Goal: Navigation & Orientation: Understand site structure

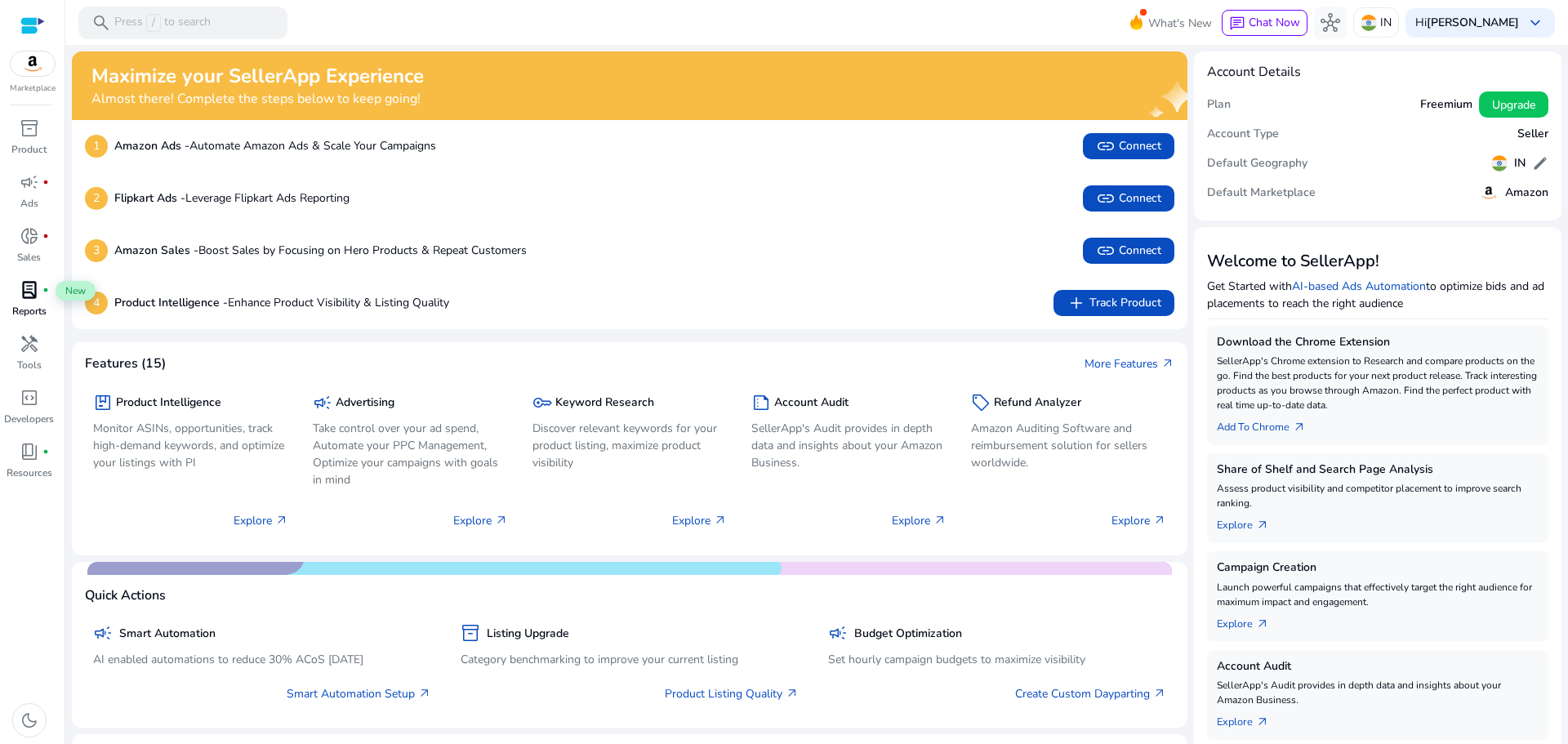
click at [40, 301] on div "lab_profile fiber_manual_record" at bounding box center [29, 290] width 46 height 26
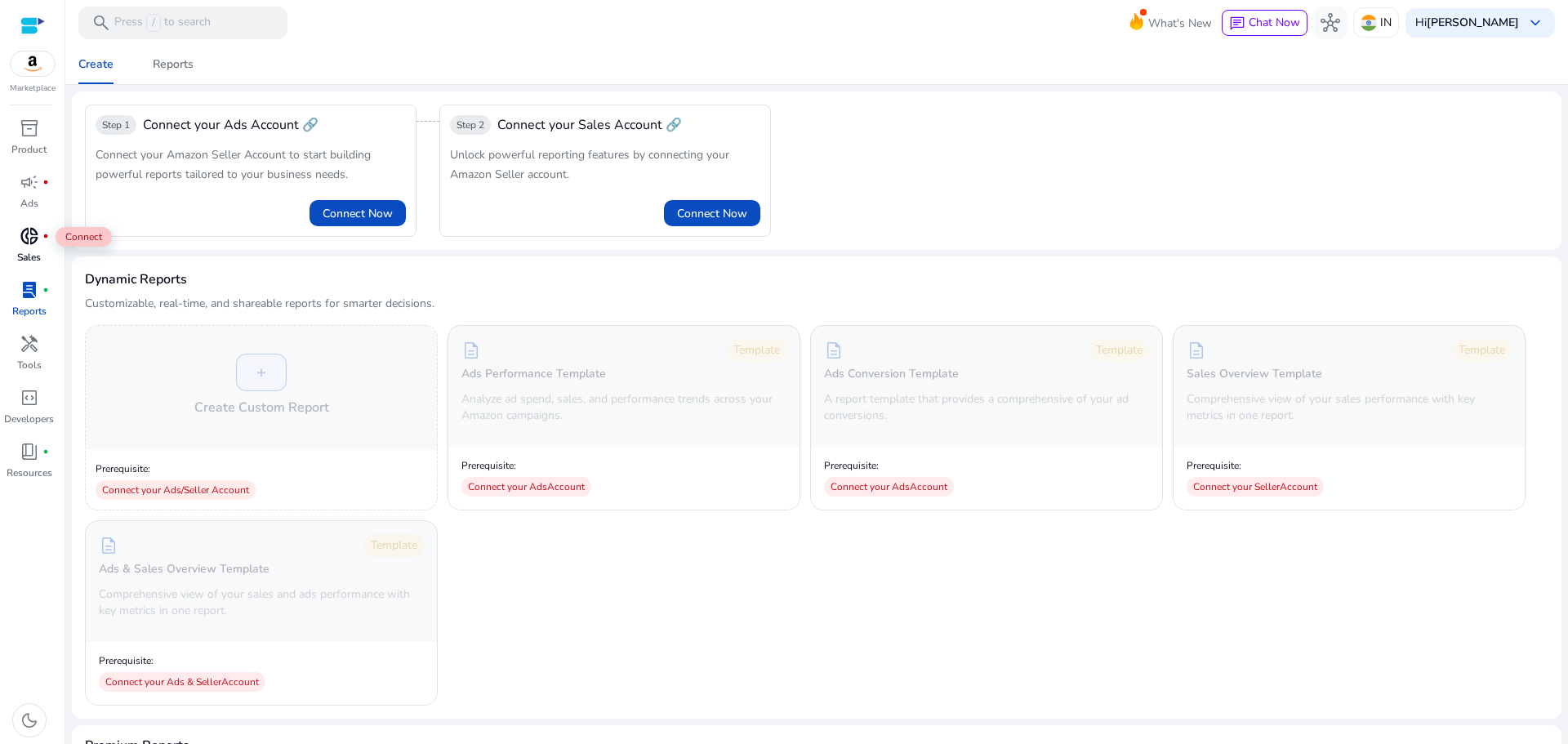
click at [33, 236] on span "donut_small" at bounding box center [29, 236] width 19 height 19
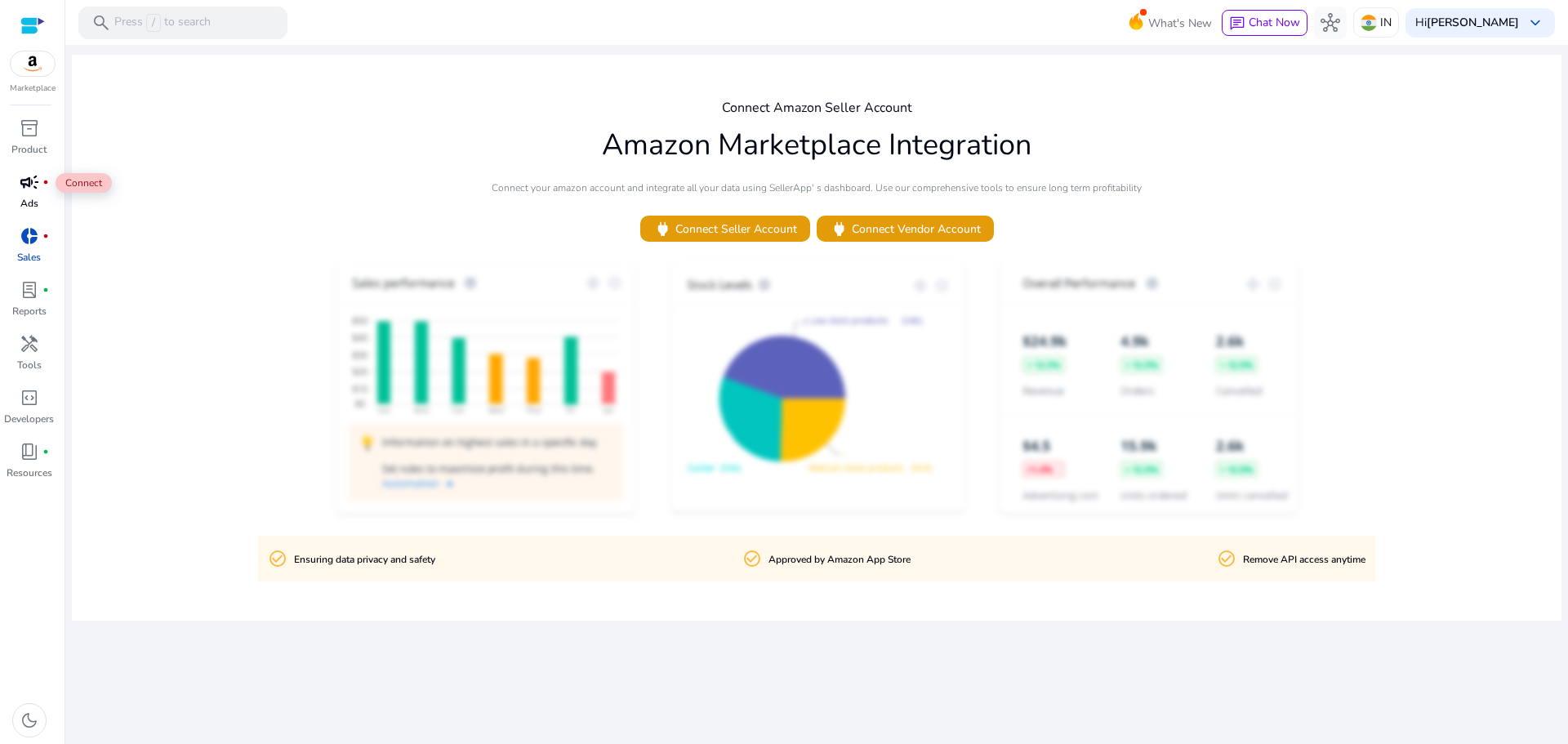
click at [29, 190] on span "campaign" at bounding box center [29, 182] width 19 height 19
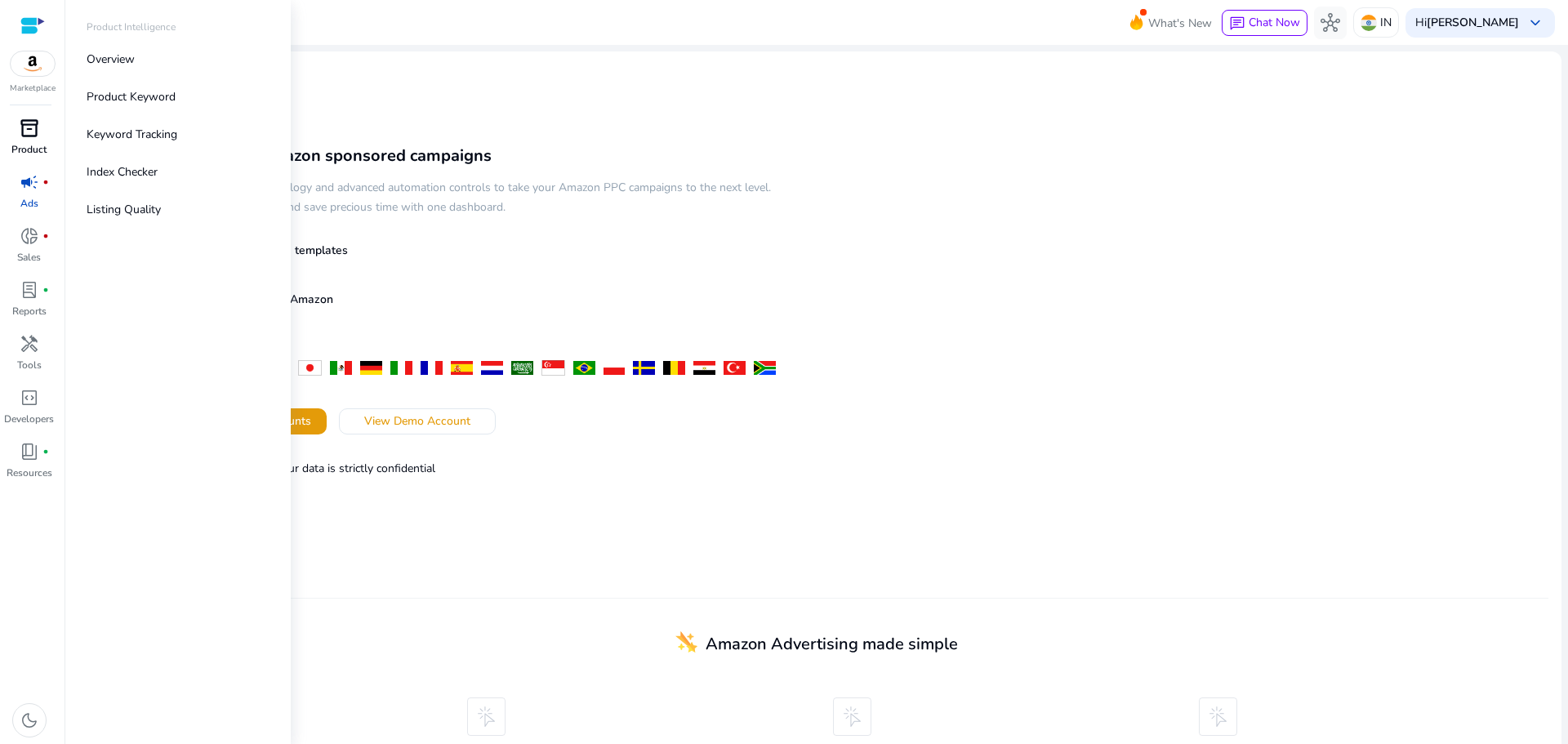
click at [29, 130] on span "inventory_2" at bounding box center [29, 128] width 19 height 19
